Goal: Check status: Check status

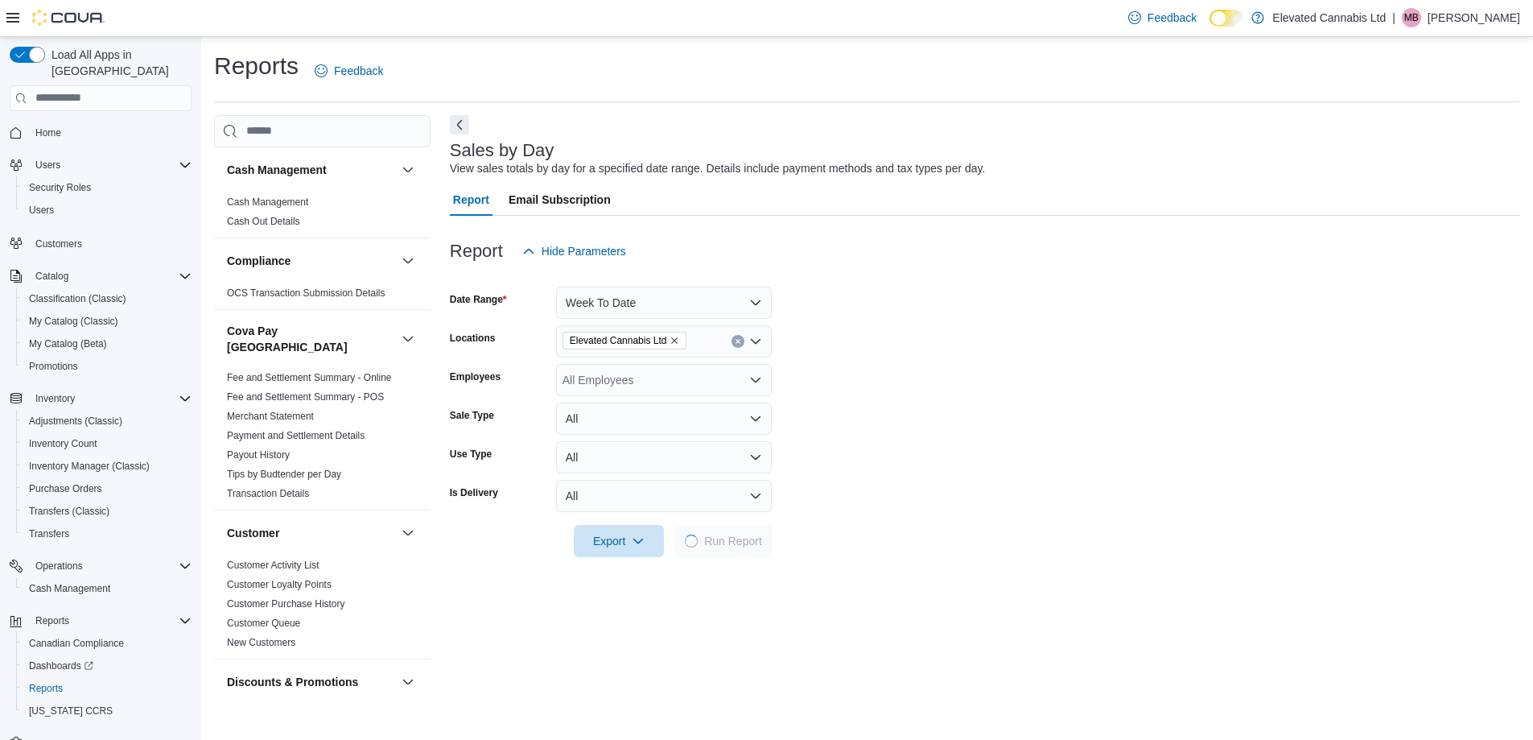
scroll to position [80, 0]
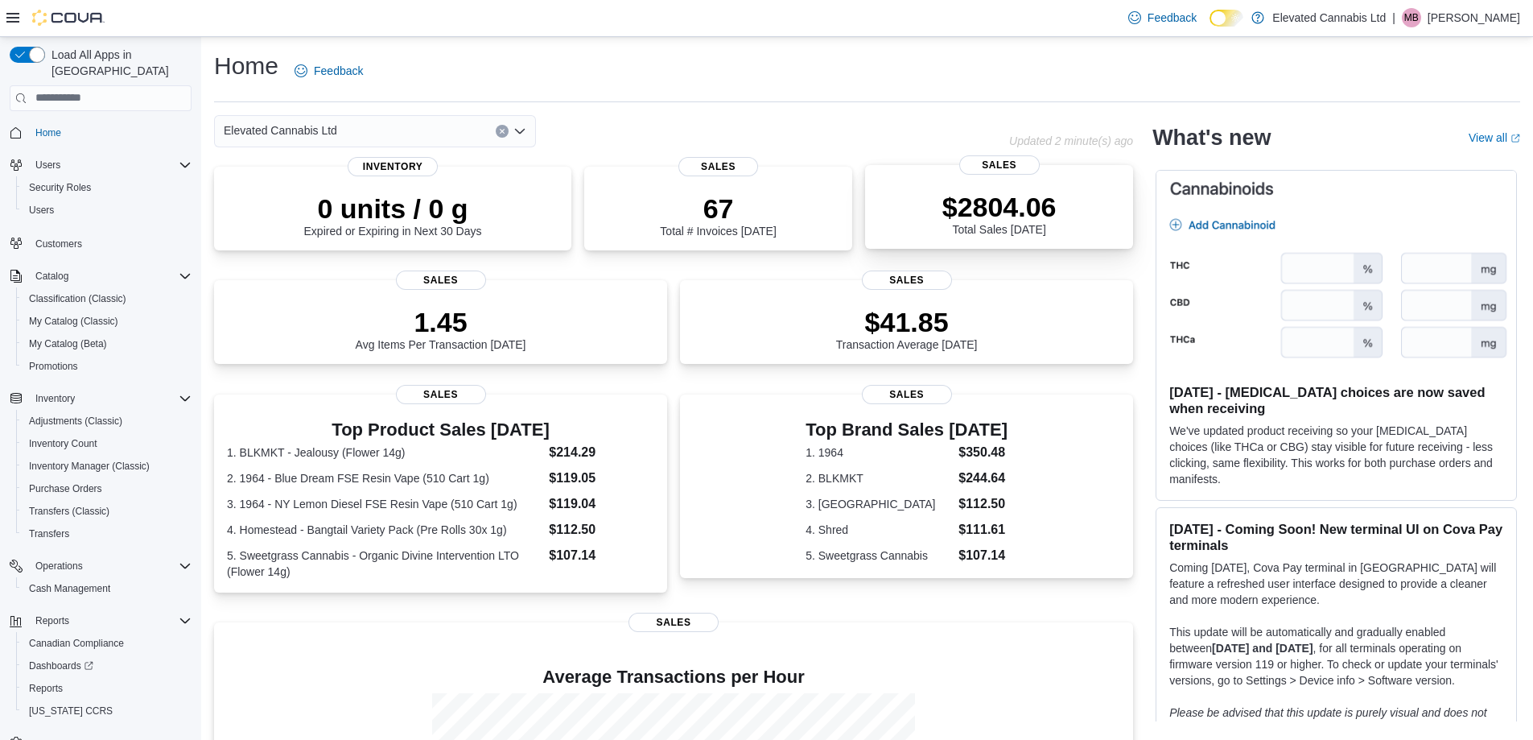
click at [998, 167] on span "Sales" at bounding box center [999, 164] width 80 height 19
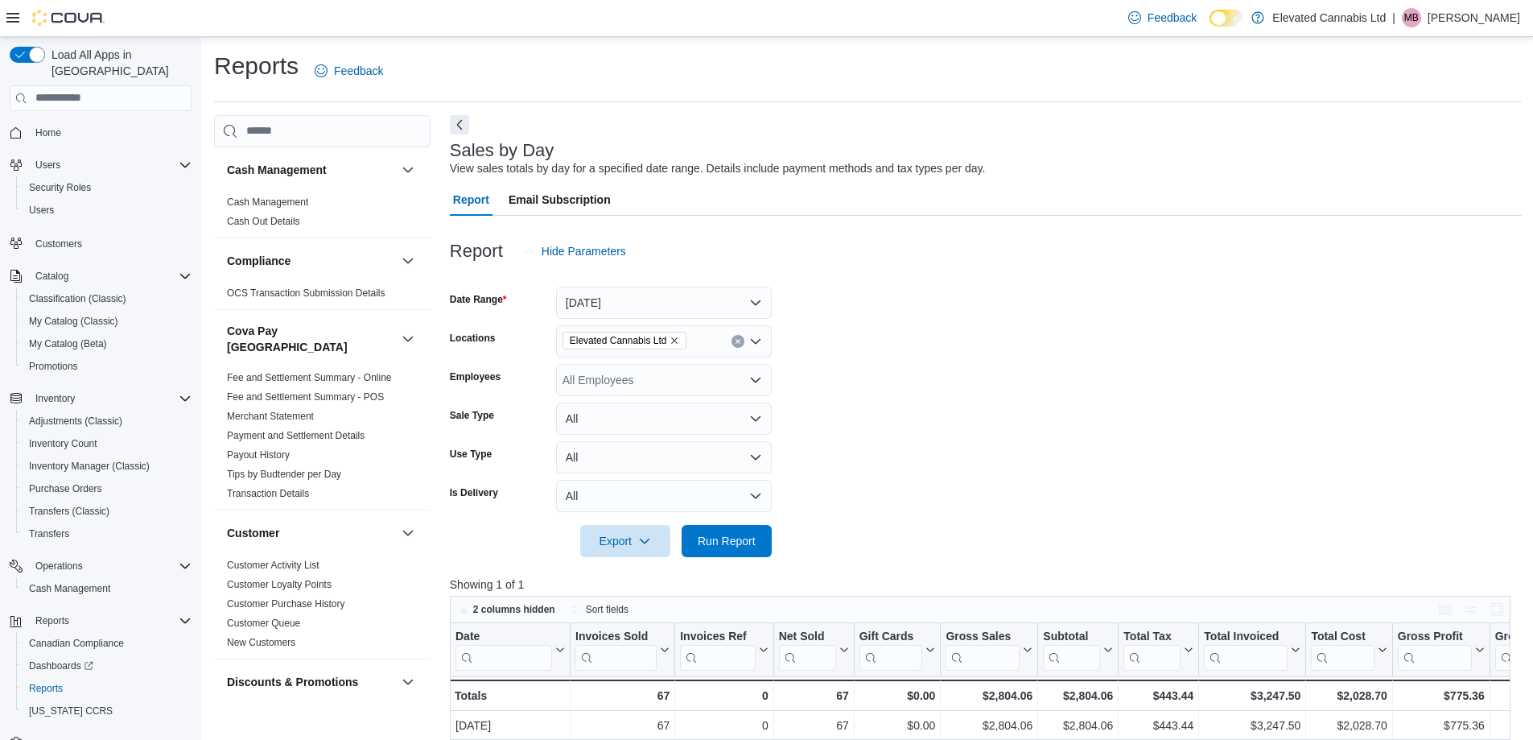
click at [963, 403] on form "Date Range [DATE] Locations Elevated Cannabis Ltd Employees All Employees Sale …" at bounding box center [986, 412] width 1072 height 290
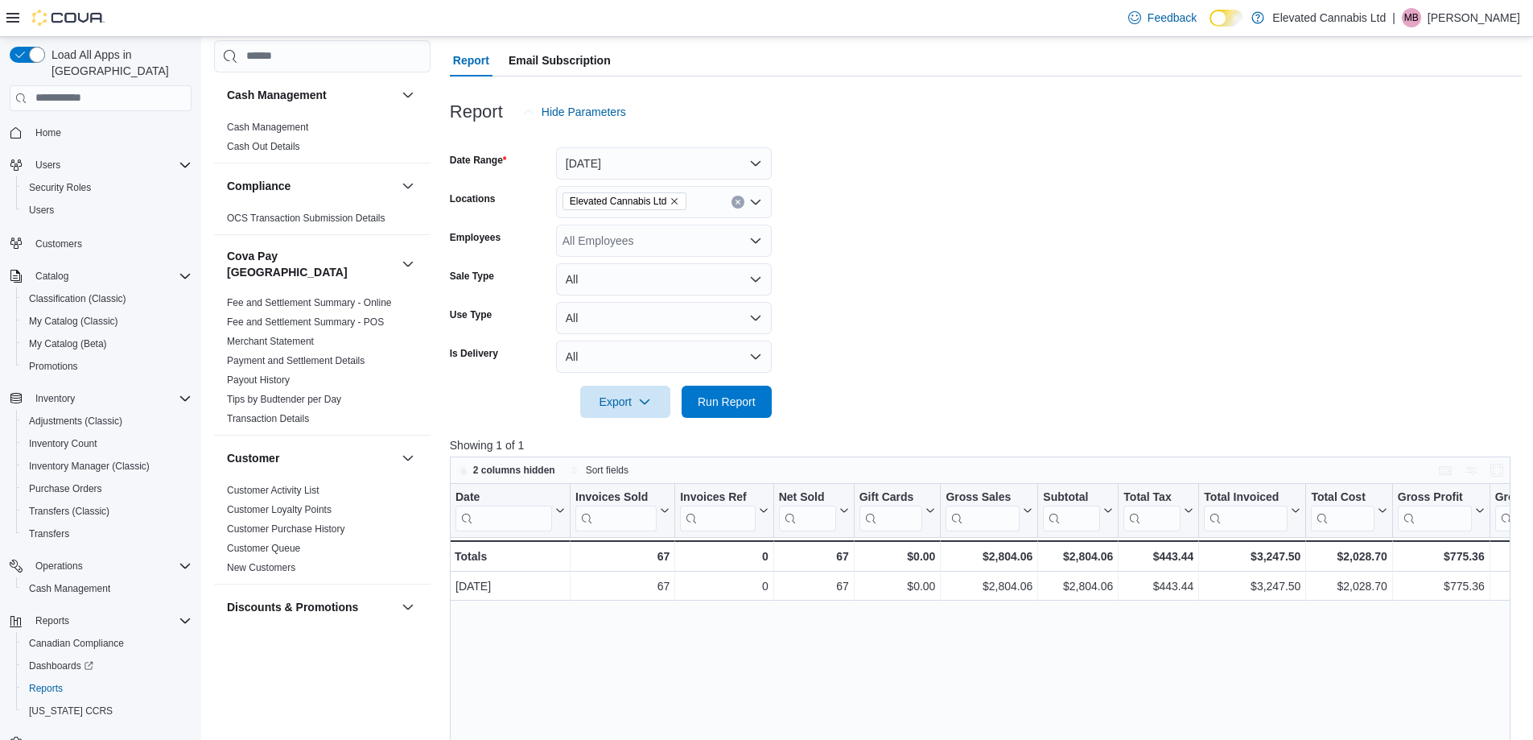
scroll to position [161, 0]
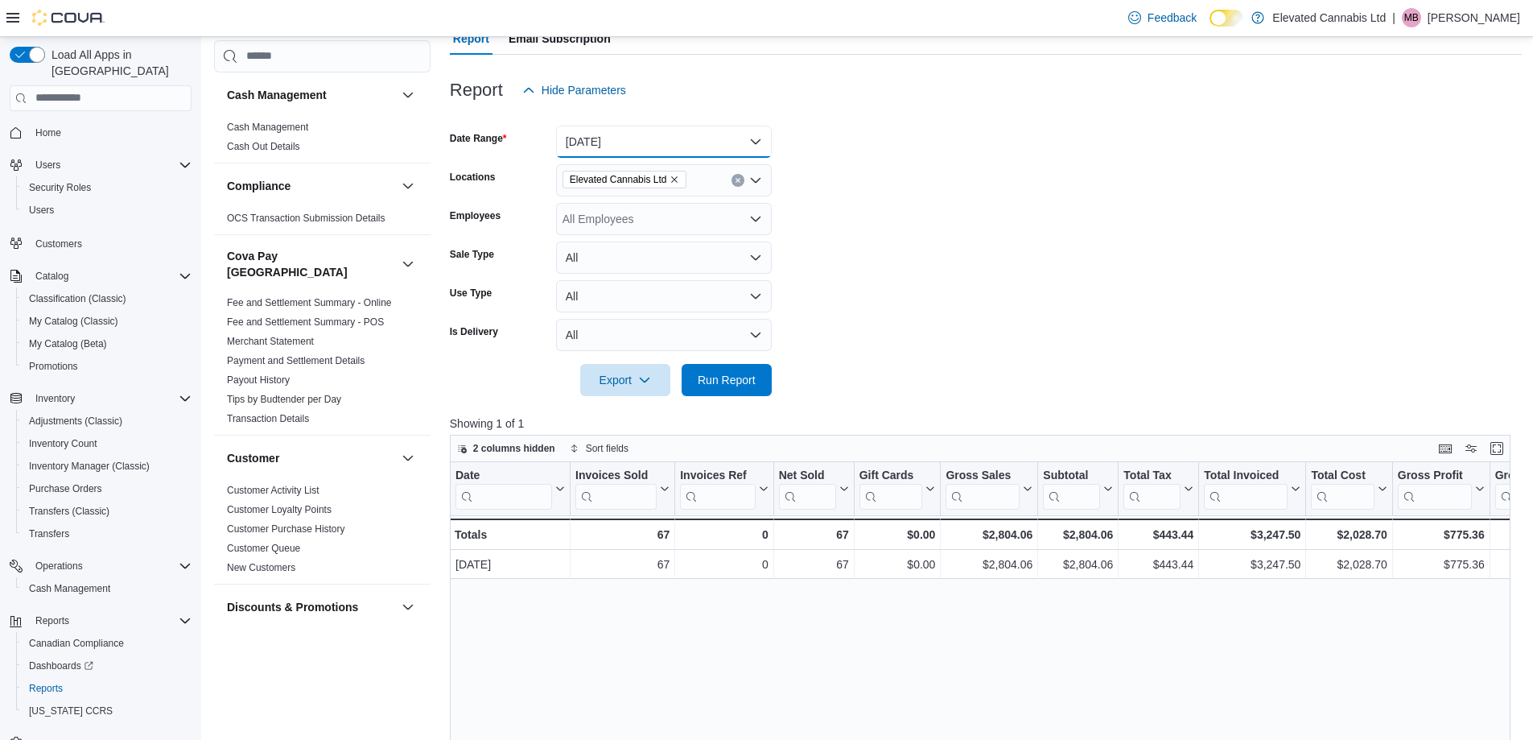
click at [619, 130] on button "[DATE]" at bounding box center [664, 142] width 216 height 32
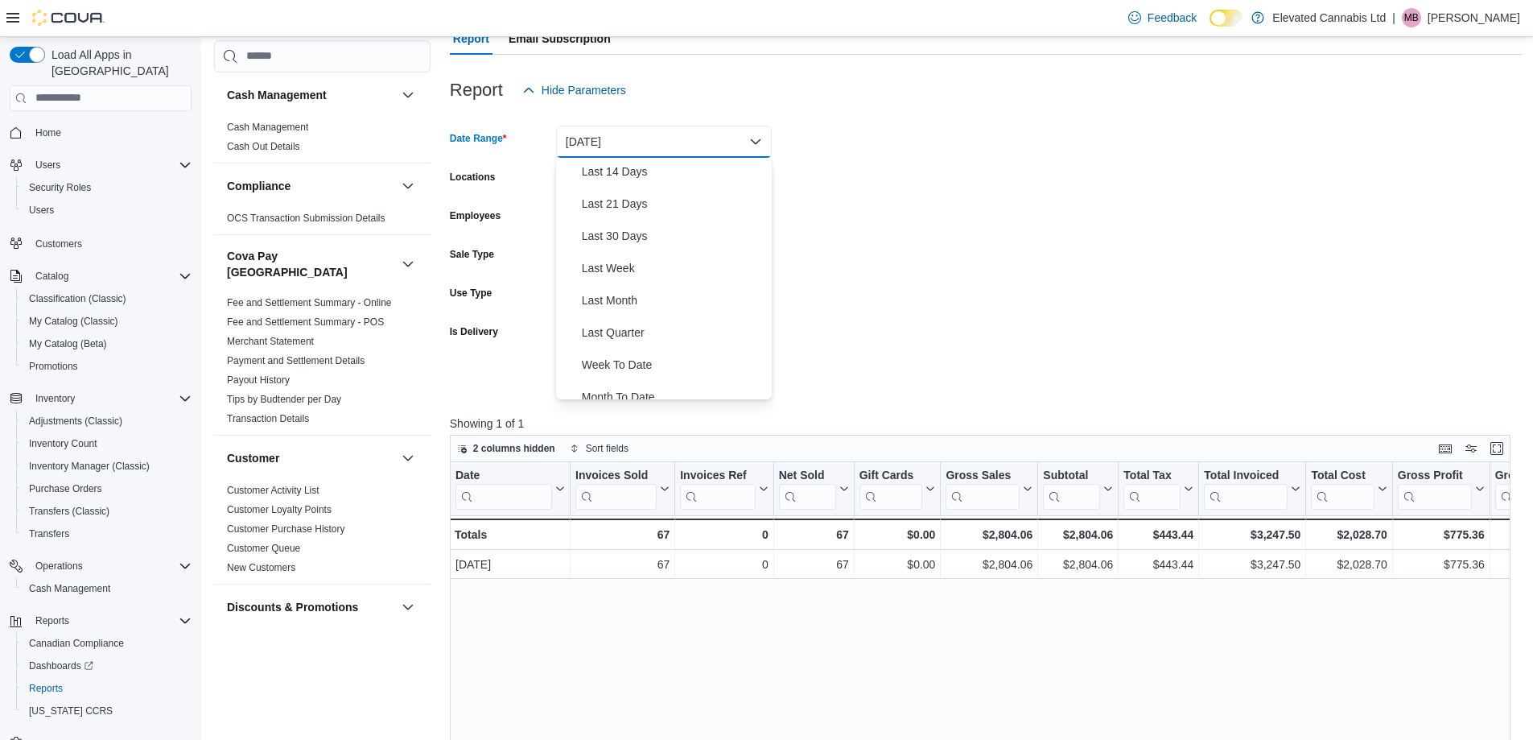
scroll to position [241, 0]
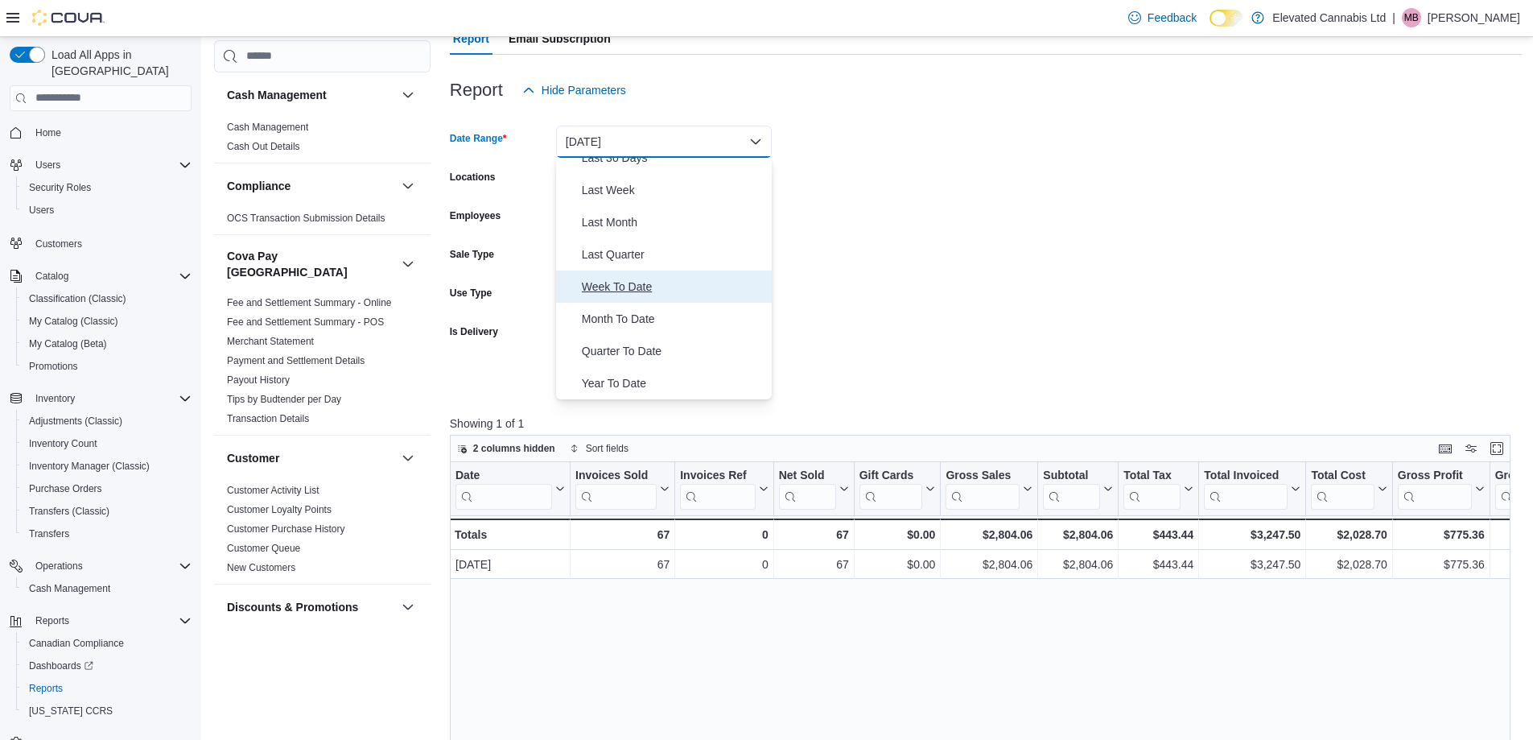
click at [620, 287] on span "Week To Date" at bounding box center [674, 286] width 184 height 19
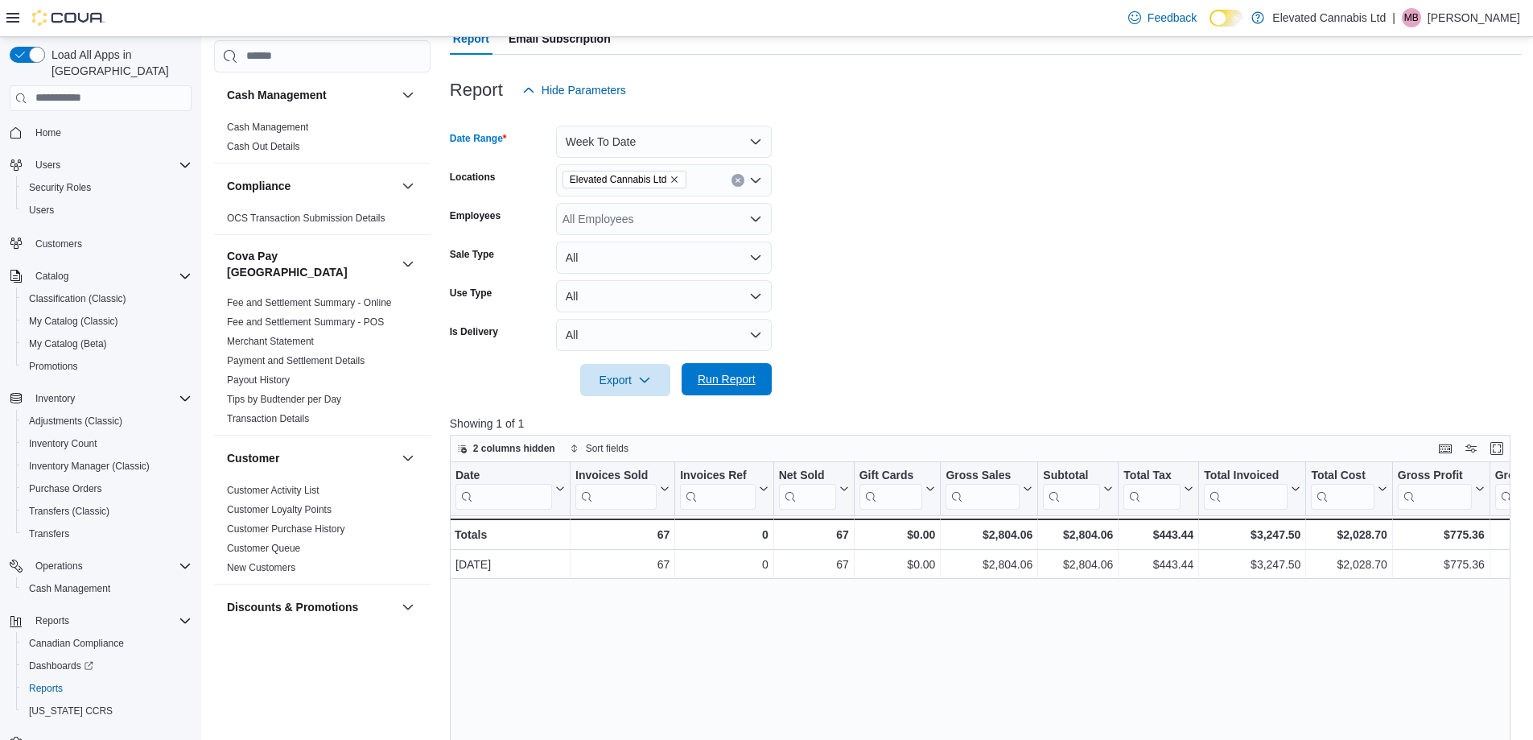
click at [713, 379] on span "Run Report" at bounding box center [727, 379] width 58 height 16
